Goal: Information Seeking & Learning: Learn about a topic

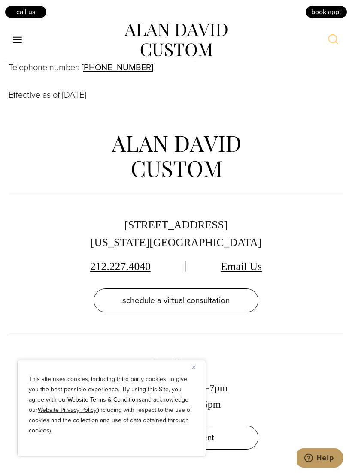
scroll to position [3834, 0]
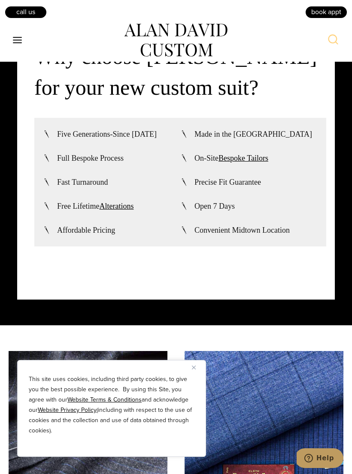
scroll to position [2423, 0]
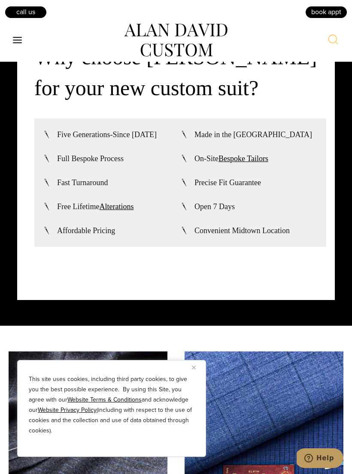
click at [250, 204] on ul "Five Generations-Since [DATE] Made in the [GEOGRAPHIC_DATA] Full Bespoke Proces…" at bounding box center [180, 182] width 274 height 107
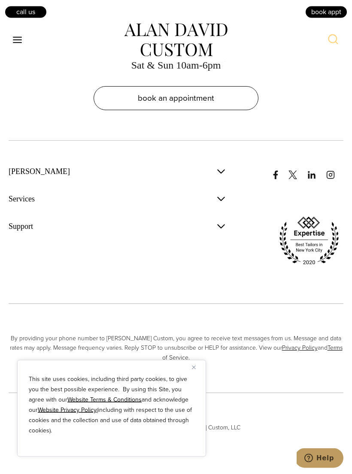
scroll to position [5666, 0]
click at [194, 370] on img "Close" at bounding box center [194, 368] width 4 height 4
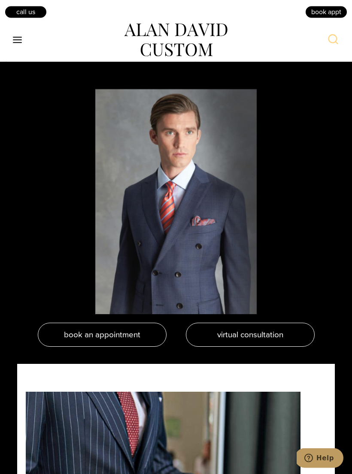
scroll to position [1794, 0]
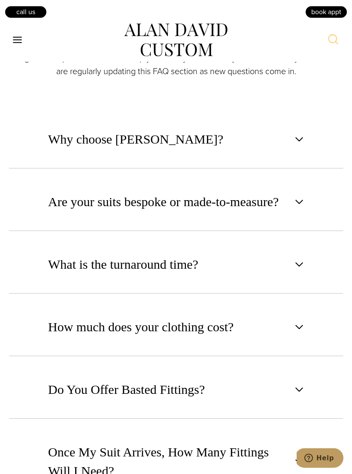
scroll to position [504, 0]
click at [298, 220] on button "Are your suits bespoke or made-to-measure?" at bounding box center [176, 201] width 334 height 58
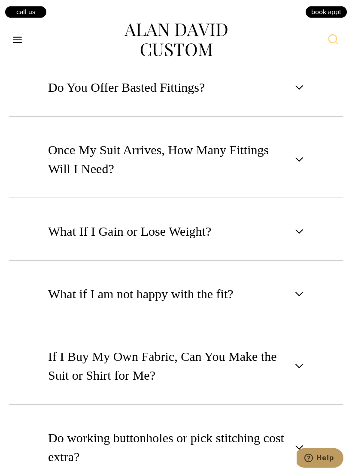
scroll to position [1097, 0]
click at [301, 105] on button "Do You Offer Basted Fittings?" at bounding box center [176, 87] width 334 height 58
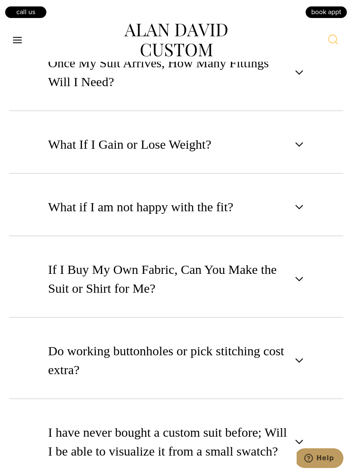
scroll to position [1021, 0]
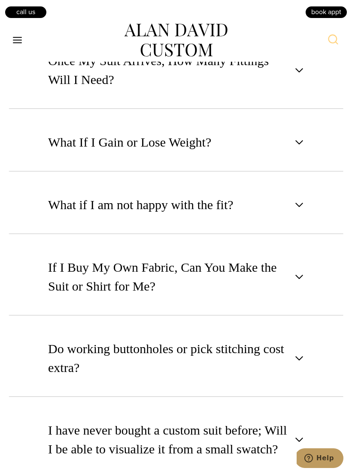
click at [299, 166] on button "What If I Gain or Lose Weight?" at bounding box center [176, 142] width 334 height 58
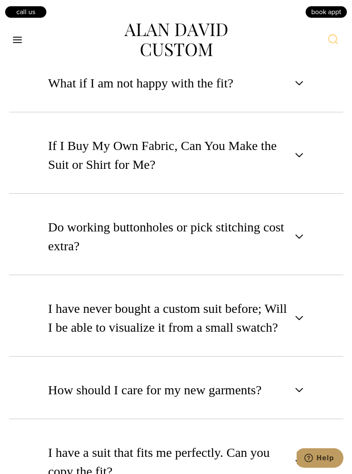
scroll to position [1143, 0]
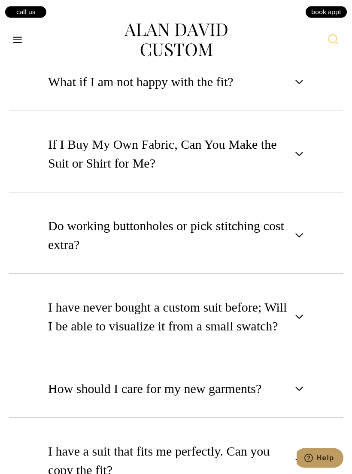
click at [297, 87] on span "button" at bounding box center [299, 82] width 10 height 10
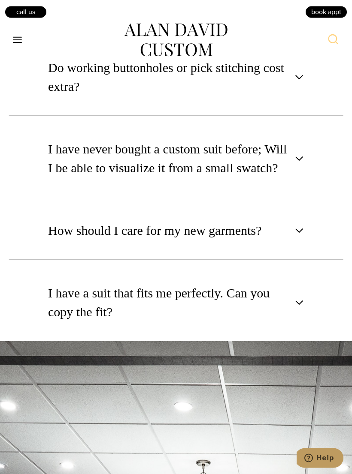
scroll to position [1299, 0]
click at [304, 94] on button "Do working buttonholes or pick stitching cost extra?" at bounding box center [176, 77] width 334 height 77
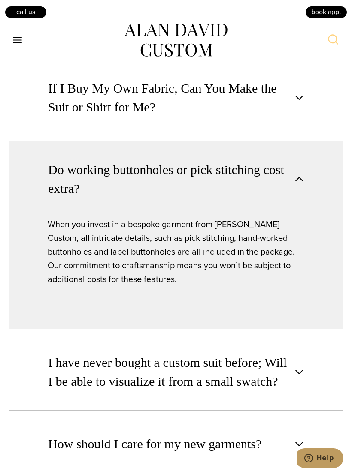
scroll to position [1074, 0]
